Goal: Find specific page/section: Find specific page/section

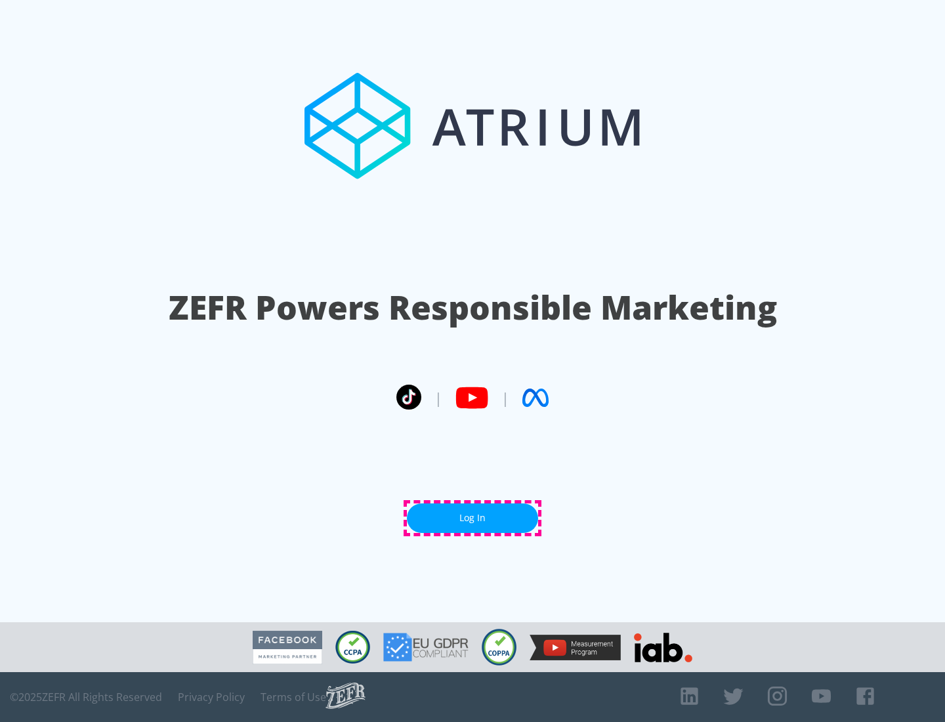
click at [472, 518] on link "Log In" at bounding box center [472, 518] width 131 height 30
